Goal: Task Accomplishment & Management: Use online tool/utility

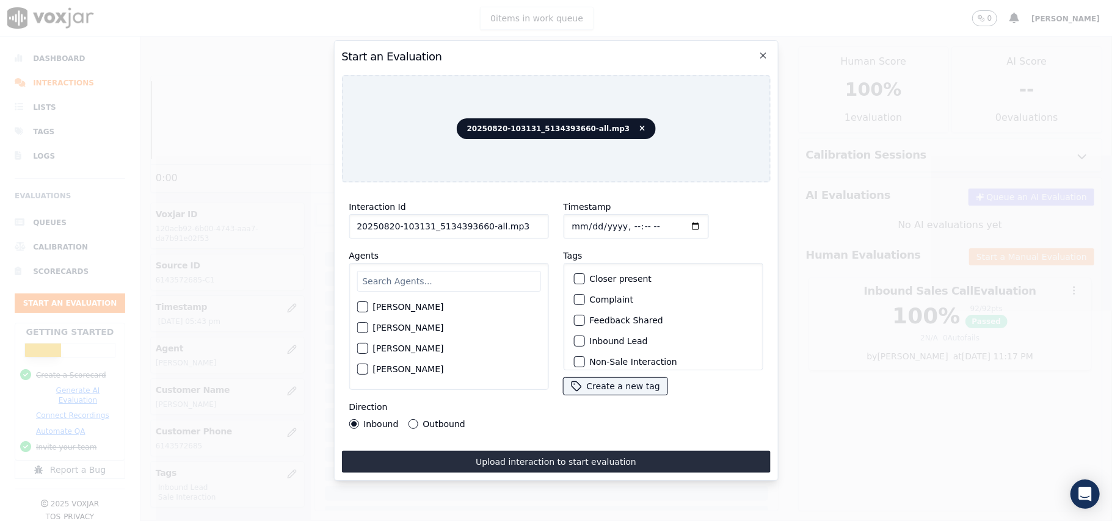
click at [410, 222] on input "20250820-103131_5134393660-all.mp3" at bounding box center [449, 226] width 200 height 24
click at [410, 221] on input "20250820-103131_5134393660-all.mp3" at bounding box center [449, 226] width 200 height 24
click at [416, 218] on input "20250820-103131_5134393660-all.mp3" at bounding box center [449, 226] width 200 height 24
drag, startPoint x: 422, startPoint y: 220, endPoint x: 408, endPoint y: 221, distance: 14.1
click at [408, 221] on input "20250820-103131_5134393660-all.mp3" at bounding box center [449, 226] width 200 height 24
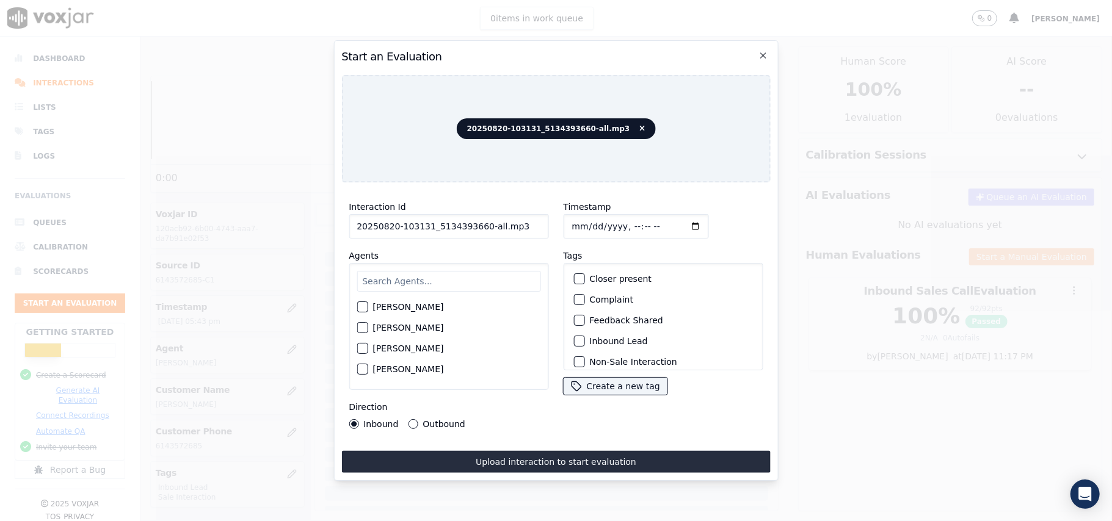
drag, startPoint x: 425, startPoint y: 221, endPoint x: 398, endPoint y: 222, distance: 26.9
click at [398, 222] on input "20250820-103131_5134393660-all.mp3" at bounding box center [449, 226] width 200 height 24
click at [391, 275] on input "text" at bounding box center [449, 281] width 184 height 21
paste input "Mark"
type input "Mark"
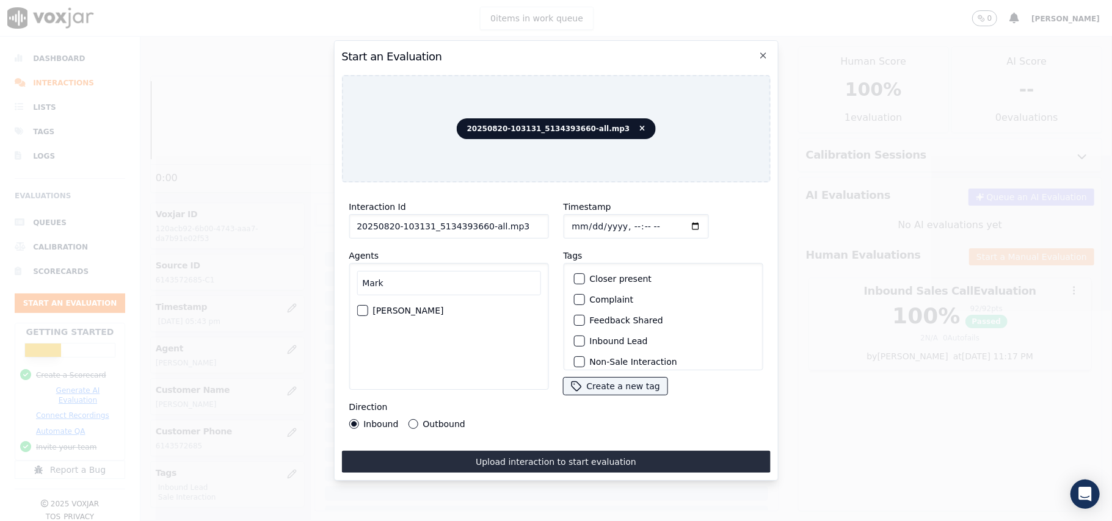
click at [364, 308] on div "button" at bounding box center [361, 310] width 9 height 9
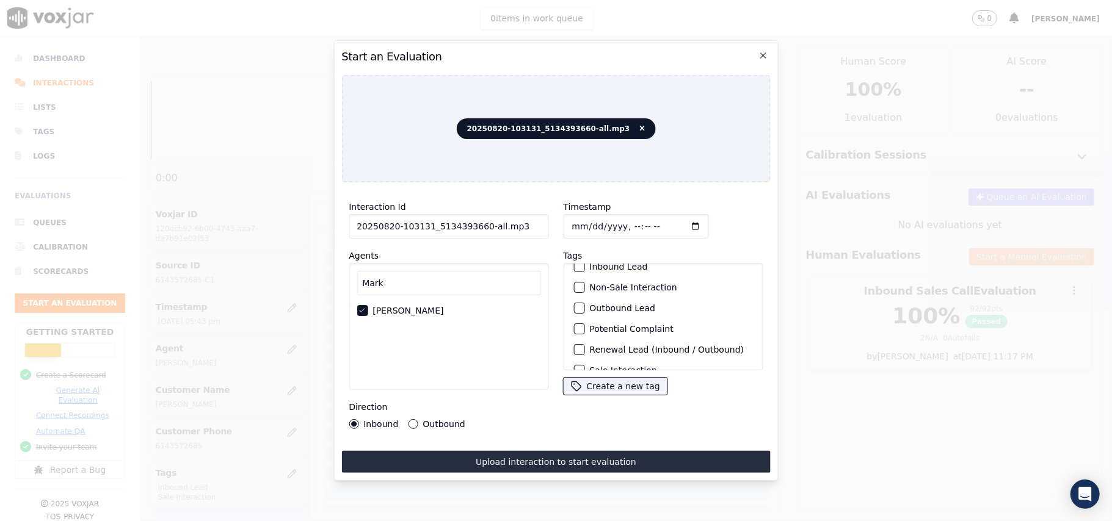
scroll to position [106, 0]
click at [574, 350] on div "button" at bounding box center [578, 354] width 9 height 9
click at [575, 288] on div "button" at bounding box center [578, 292] width 9 height 9
click at [410, 424] on div "Interaction Id 20250820-103131_5134393660-all.mp3 Agents [PERSON_NAME] Directio…" at bounding box center [448, 314] width 214 height 244
click at [413, 422] on button "Outbound" at bounding box center [413, 424] width 10 height 10
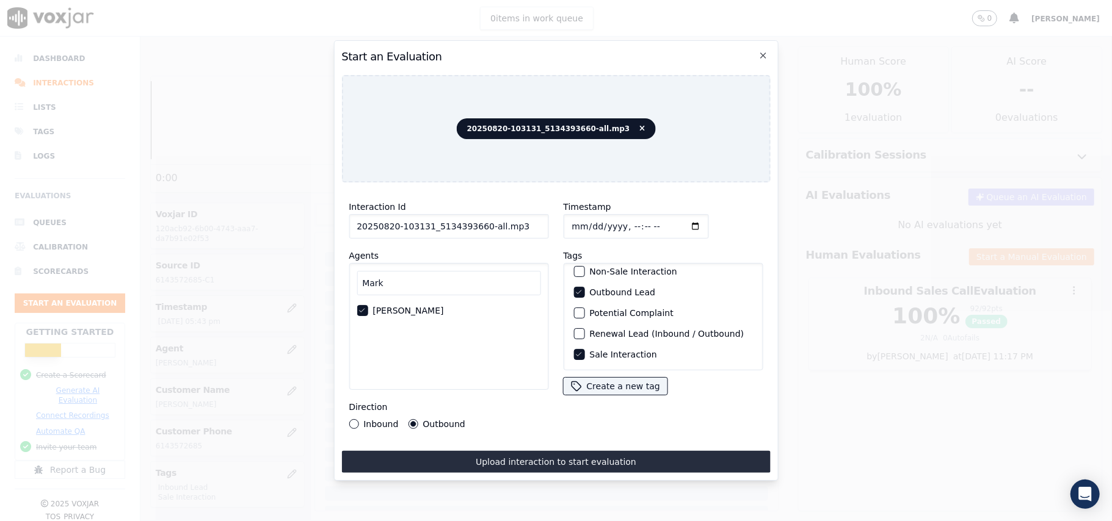
drag, startPoint x: 479, startPoint y: 457, endPoint x: 1068, endPoint y: 416, distance: 590.5
click at [480, 455] on button "Upload interaction to start evaluation" at bounding box center [555, 462] width 429 height 22
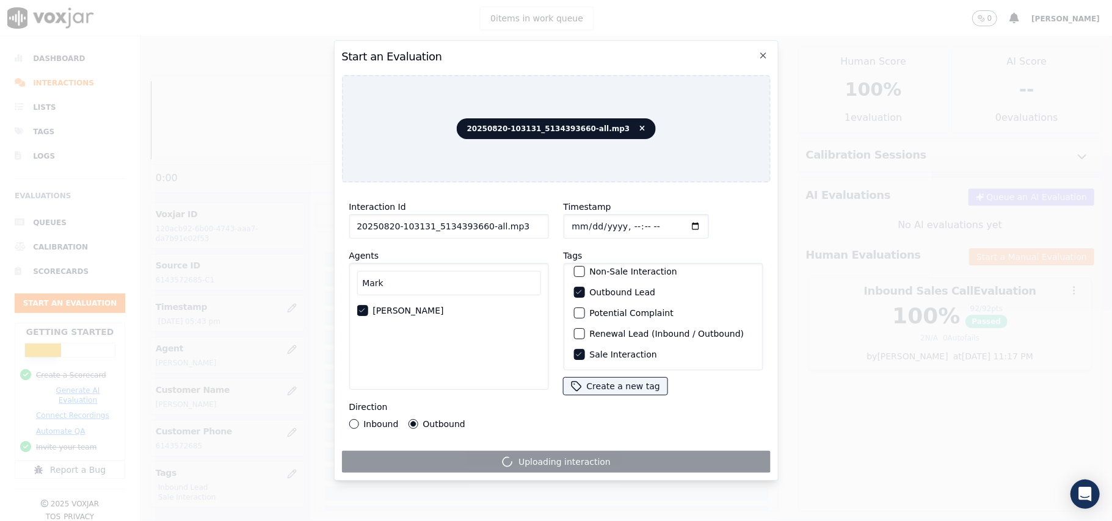
click at [580, 221] on input "Timestamp" at bounding box center [635, 226] width 145 height 24
type input "[DATE]T17:47"
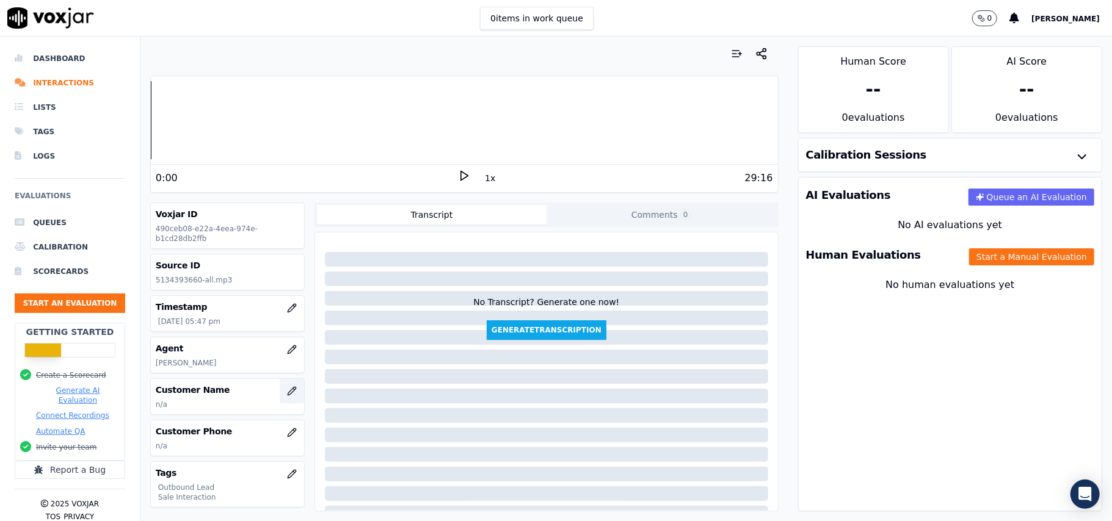
click at [287, 394] on icon "button" at bounding box center [292, 391] width 10 height 10
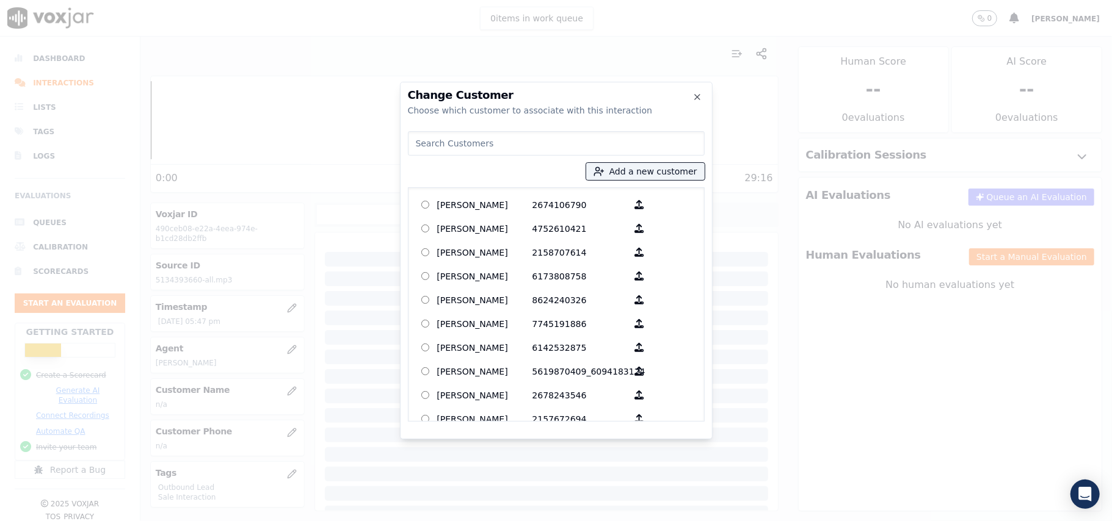
paste input "[PERSON_NAME]"
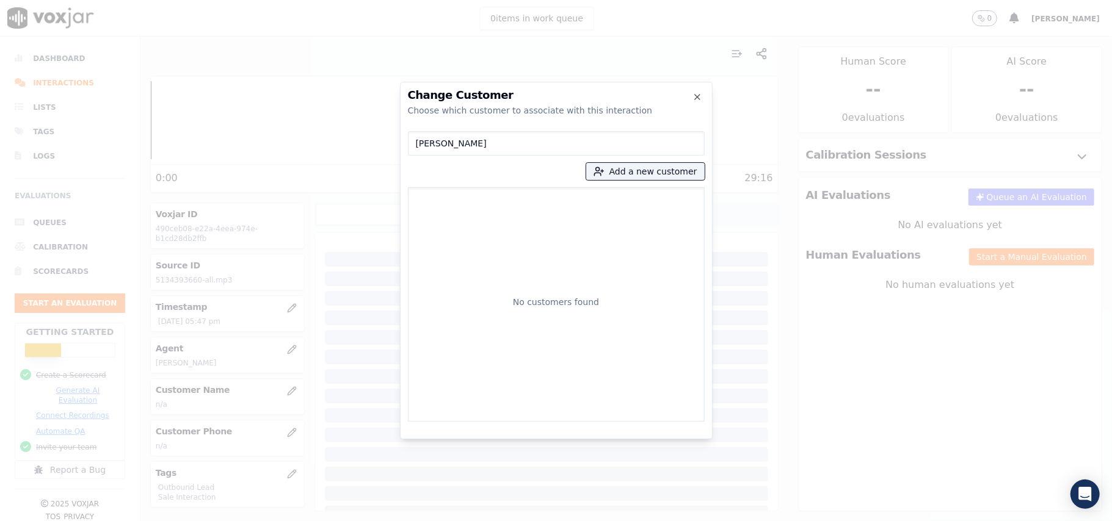
click at [416, 142] on input "[PERSON_NAME]" at bounding box center [556, 143] width 297 height 24
type input "[PERSON_NAME]"
click at [615, 179] on button "Add a new customer" at bounding box center [645, 171] width 118 height 17
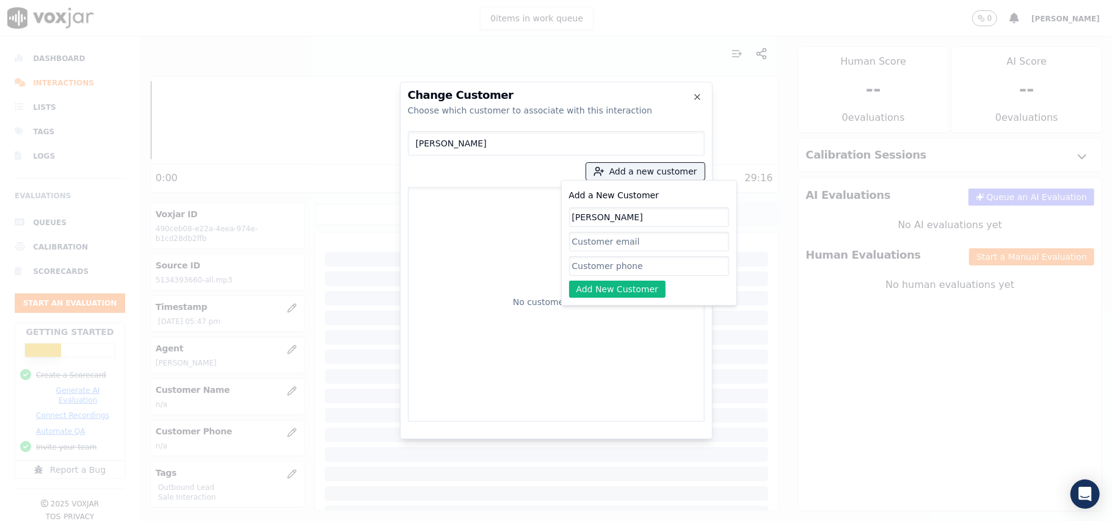
type input "[PERSON_NAME]"
click at [618, 256] on input "Add a New Customer" at bounding box center [649, 266] width 160 height 20
click at [581, 267] on input "Add a New Customer" at bounding box center [649, 266] width 160 height 20
paste input "5134393660"
type input "5134393660"
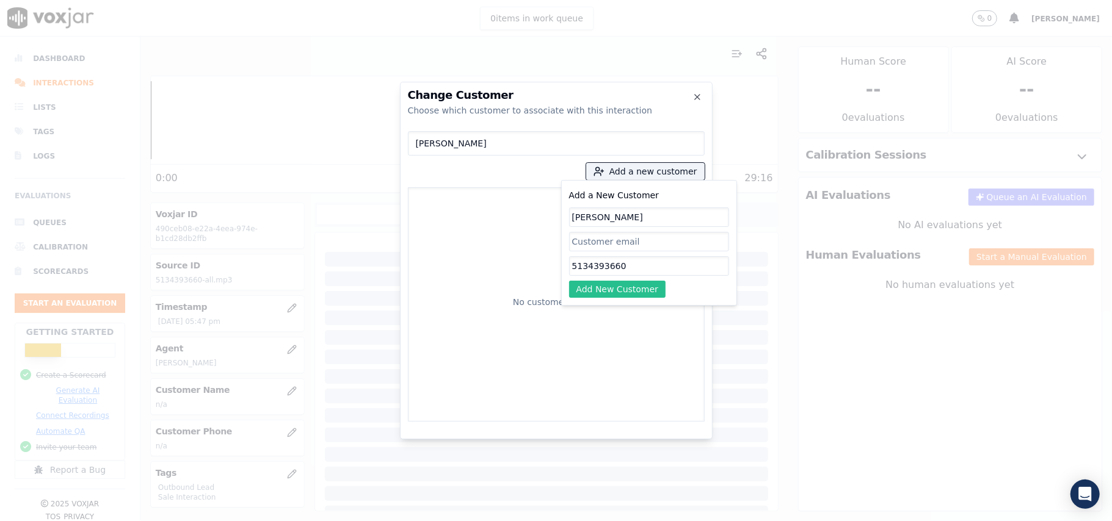
click at [599, 291] on button "Add New Customer" at bounding box center [617, 289] width 97 height 17
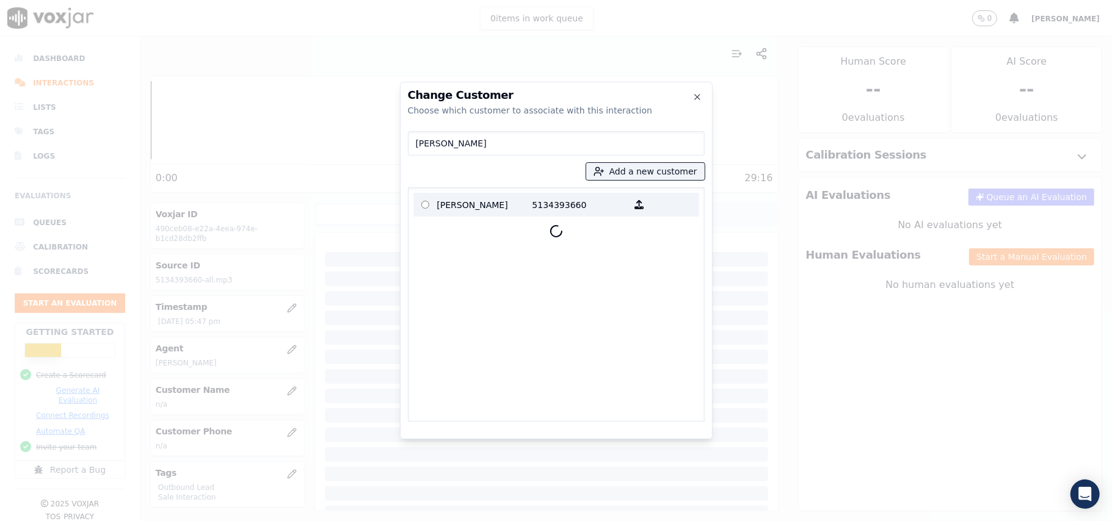
click at [457, 203] on p "[PERSON_NAME]" at bounding box center [484, 204] width 95 height 19
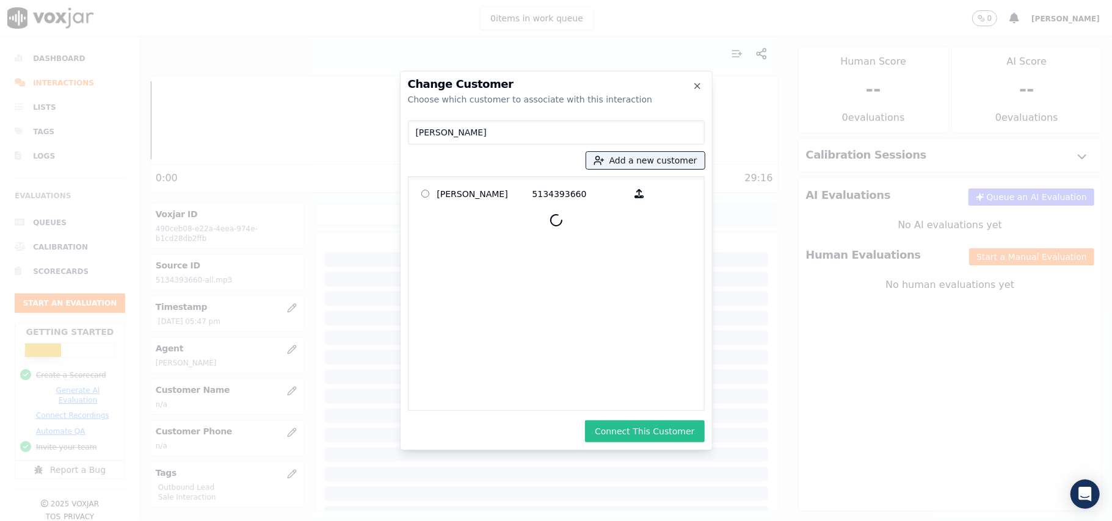
click at [639, 435] on button "Connect This Customer" at bounding box center [644, 432] width 119 height 22
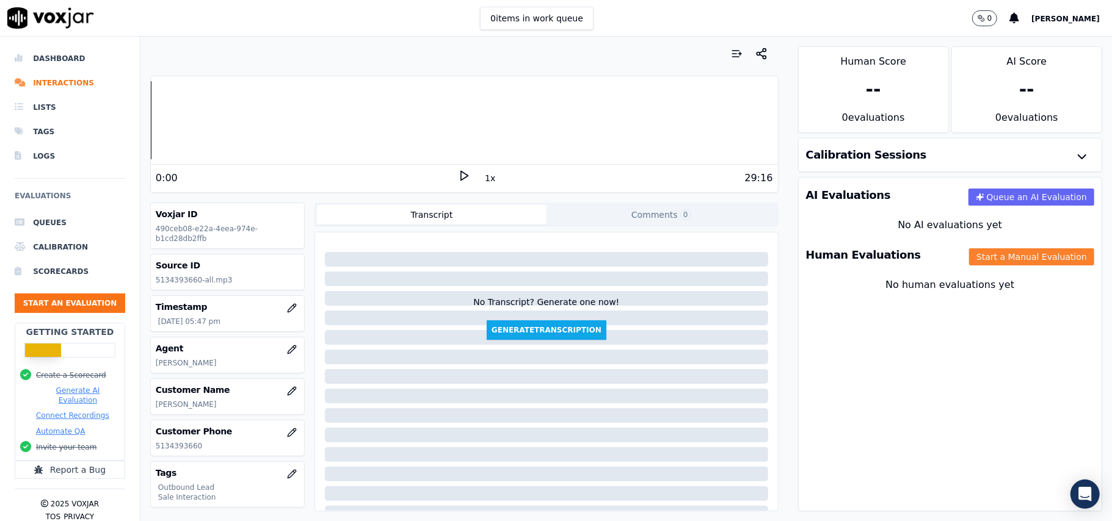
click at [1012, 259] on button "Start a Manual Evaluation" at bounding box center [1031, 256] width 125 height 17
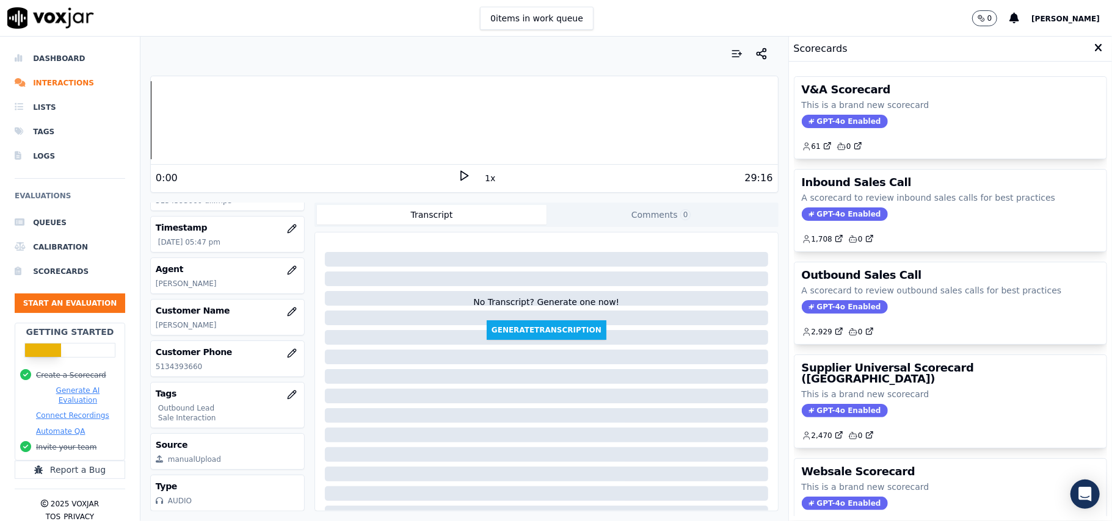
scroll to position [81, 0]
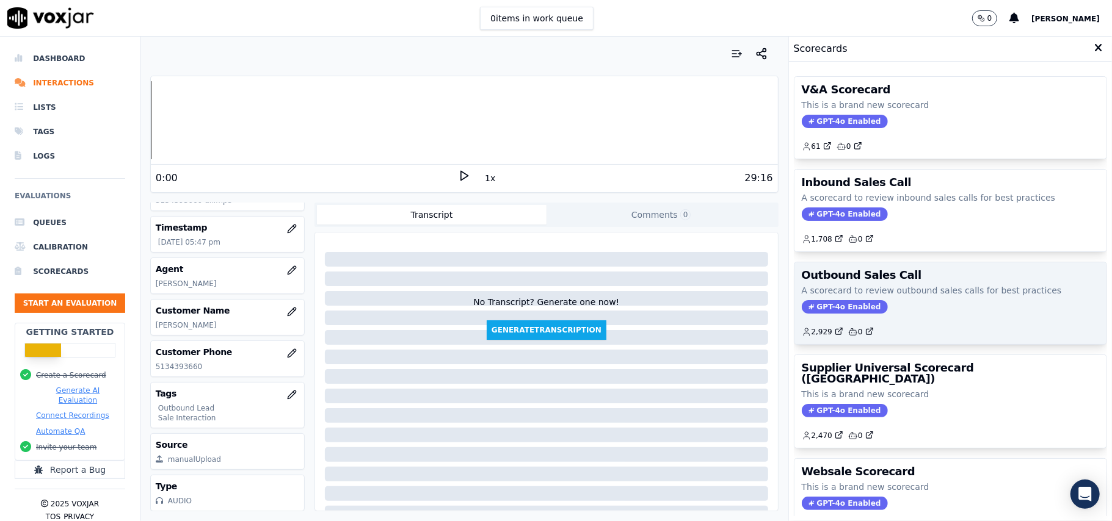
click at [802, 311] on span "GPT-4o Enabled" at bounding box center [845, 306] width 86 height 13
